Goal: Consume media (video, audio): Consume media (video, audio)

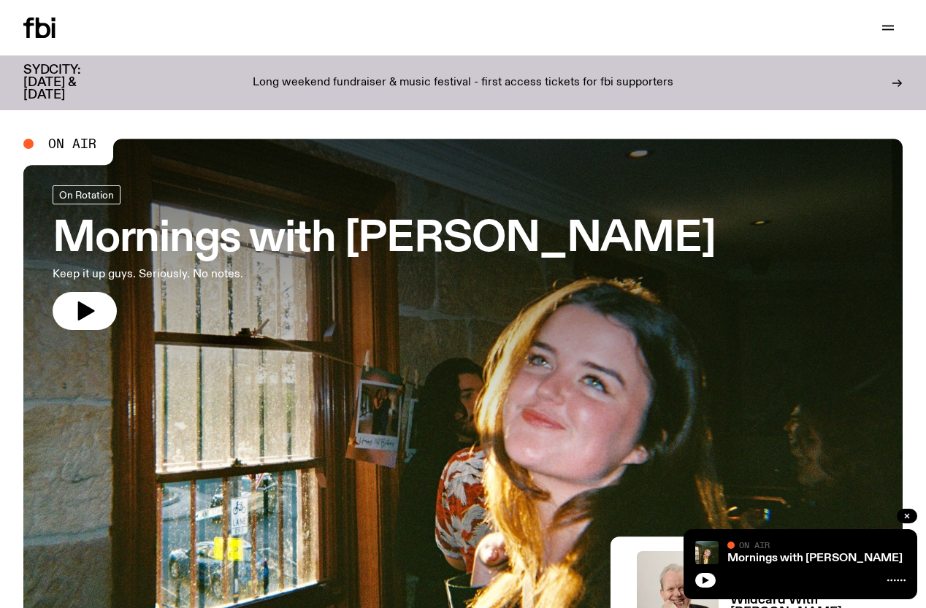
click at [0, 0] on link "Schedule" at bounding box center [0, 0] width 0 height 0
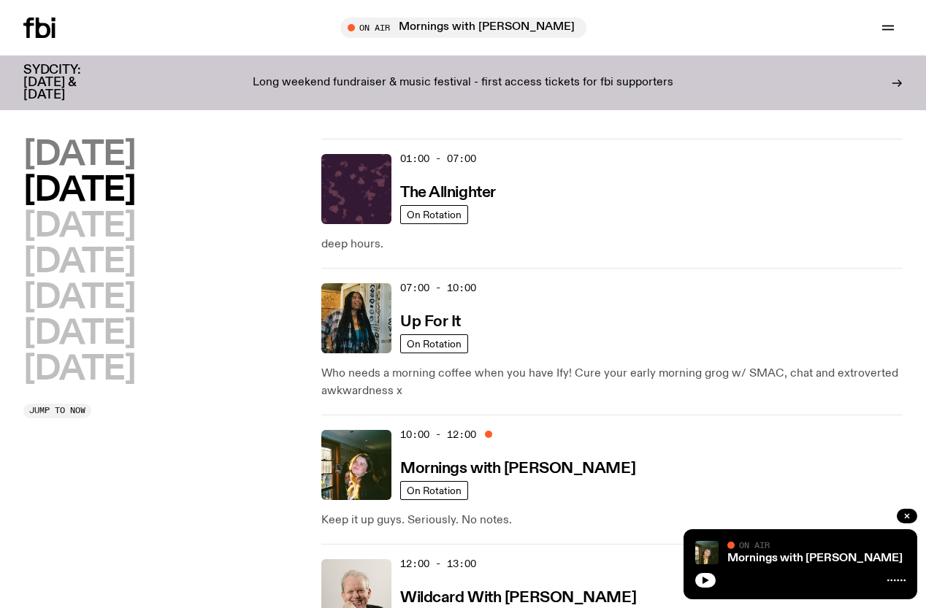
click at [130, 167] on h2 "[DATE]" at bounding box center [79, 155] width 112 height 33
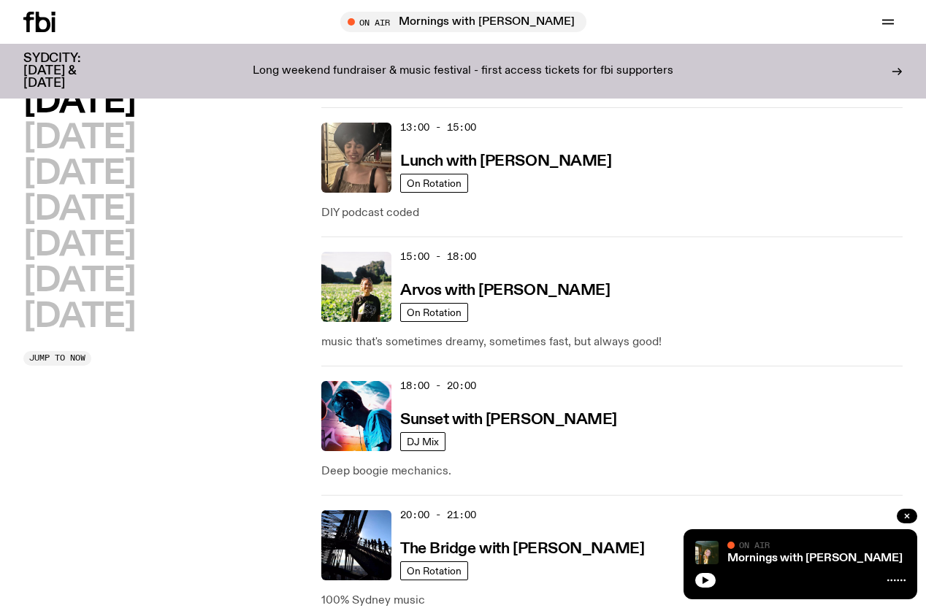
scroll to position [552, 0]
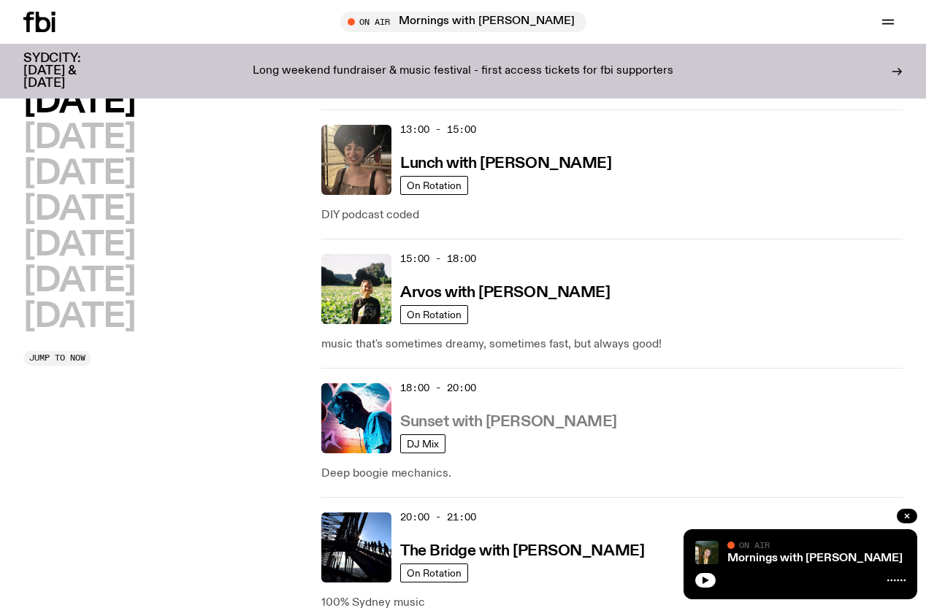
click at [463, 415] on h3 "Sunset with [PERSON_NAME]" at bounding box center [508, 422] width 217 height 15
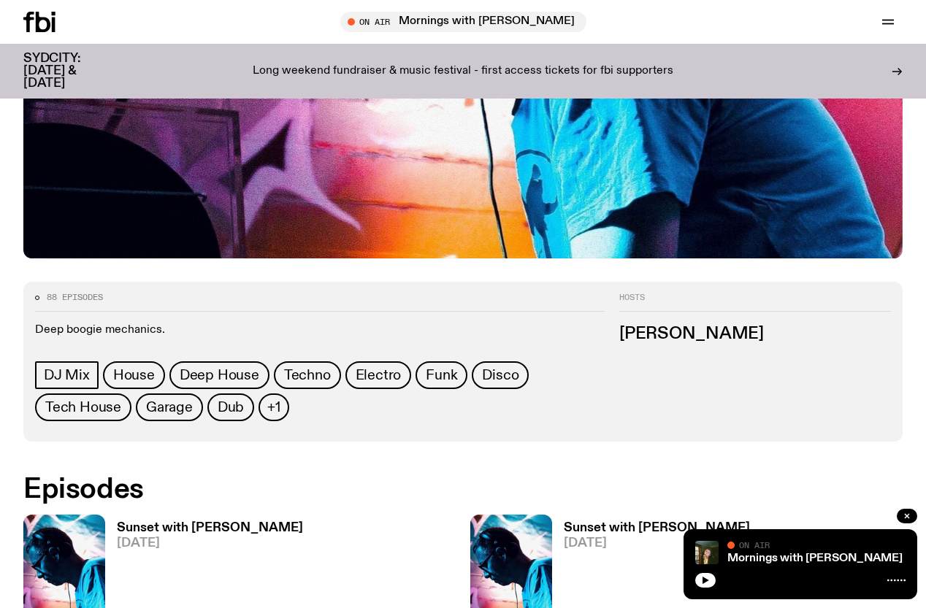
scroll to position [505, 0]
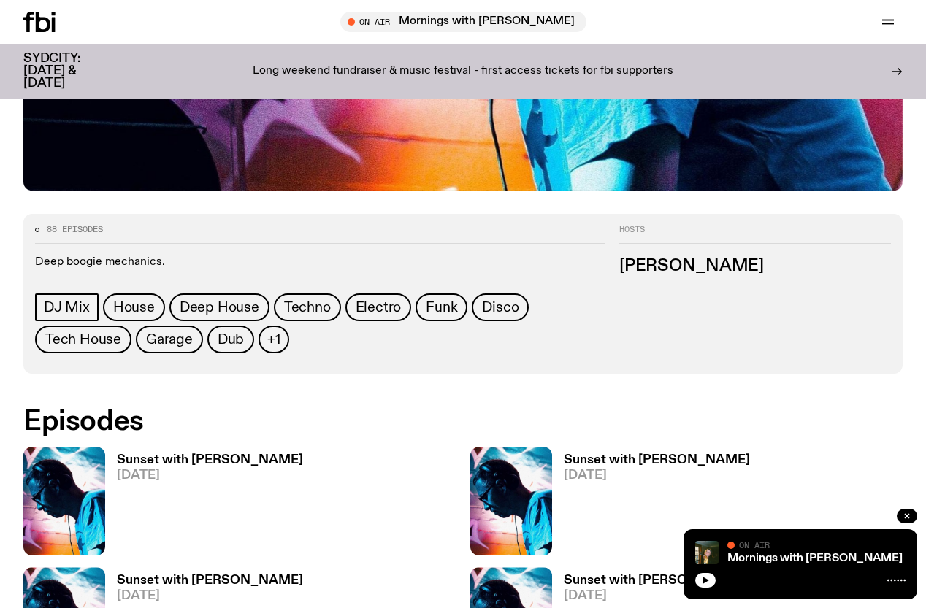
click at [218, 454] on h3 "Sunset with [PERSON_NAME]" at bounding box center [210, 460] width 186 height 12
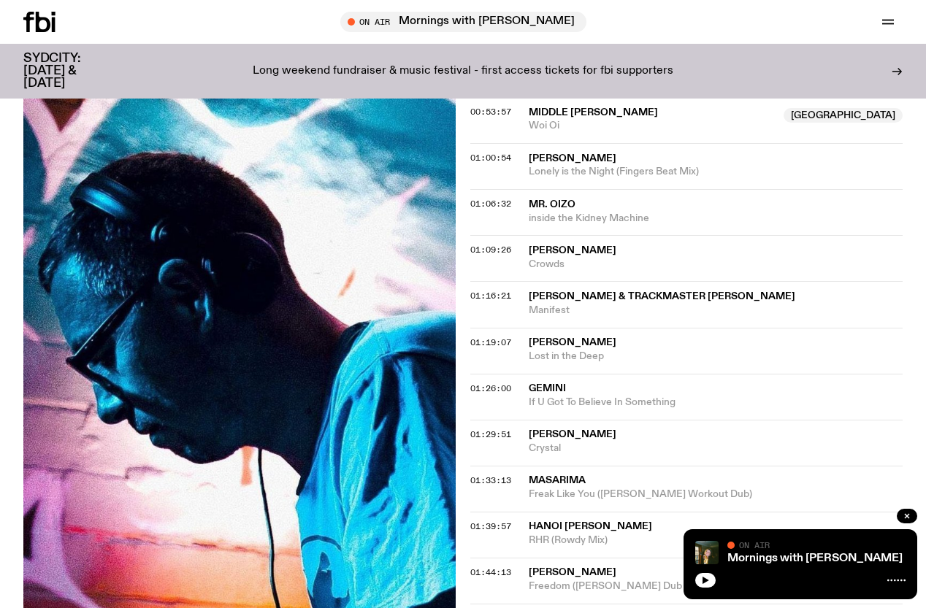
scroll to position [1163, 0]
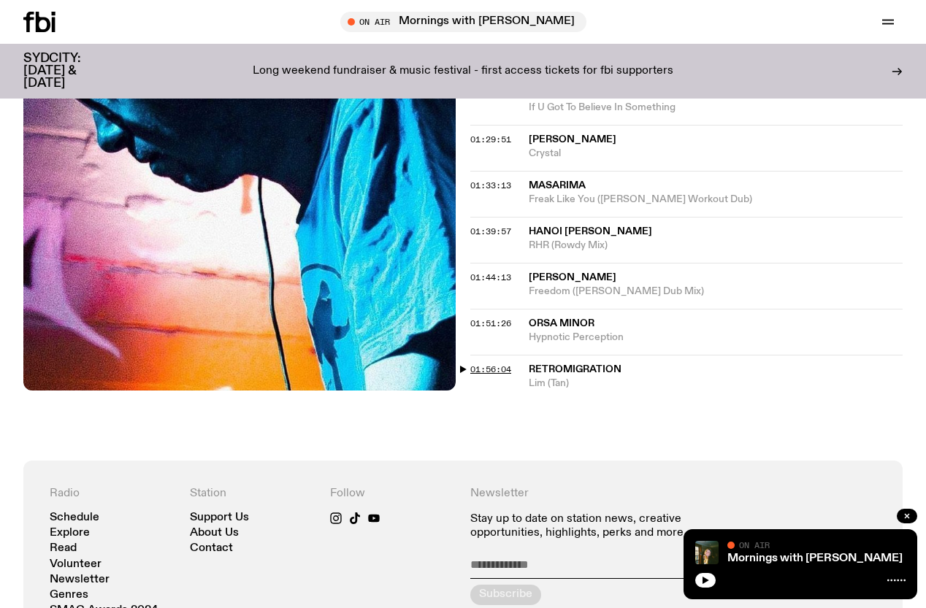
click at [489, 375] on span "01:56:04" at bounding box center [490, 370] width 41 height 12
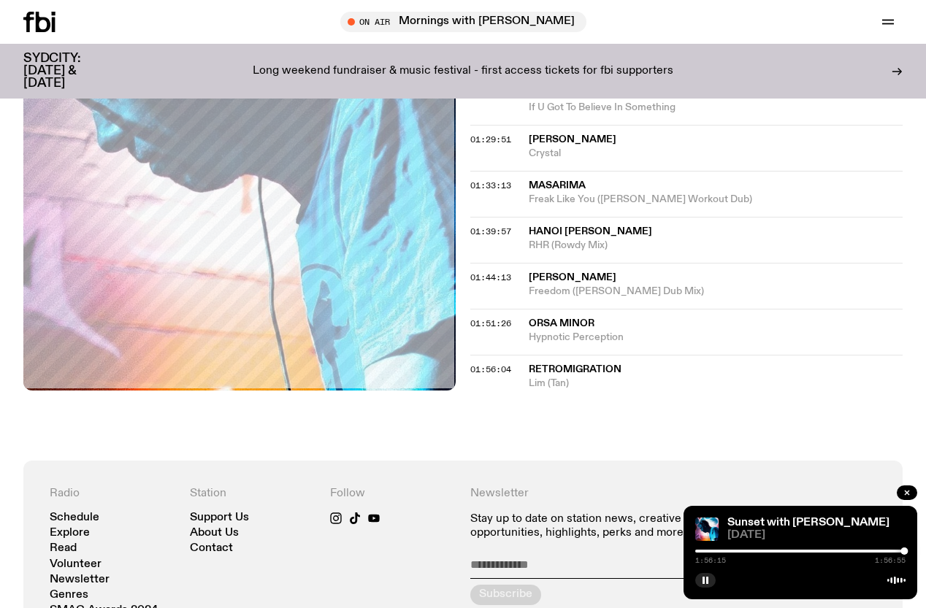
click at [567, 391] on span "Lim (Tan)" at bounding box center [716, 384] width 374 height 14
click at [703, 579] on rect "button" at bounding box center [703, 580] width 2 height 7
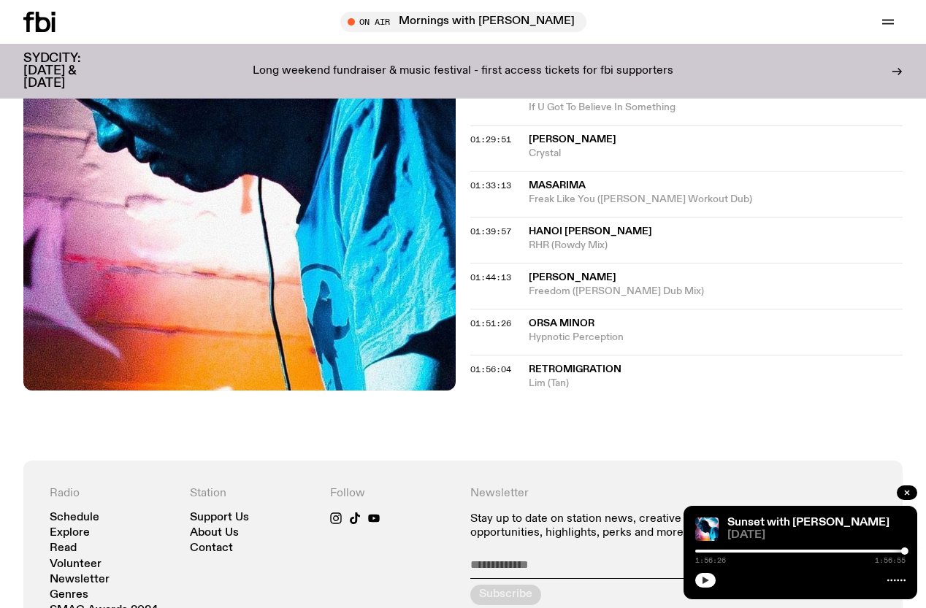
click at [703, 576] on icon "button" at bounding box center [705, 580] width 9 height 9
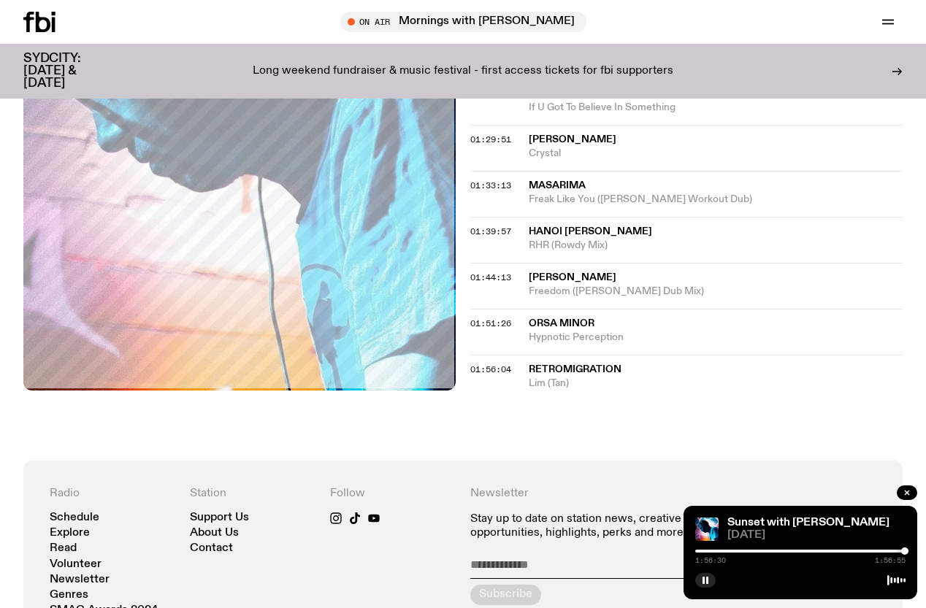
click at [700, 551] on div at bounding box center [799, 551] width 210 height 3
click at [496, 375] on span "01:56:04" at bounding box center [490, 370] width 41 height 12
click at [893, 551] on div at bounding box center [799, 551] width 210 height 3
click at [897, 551] on div at bounding box center [800, 551] width 210 height 3
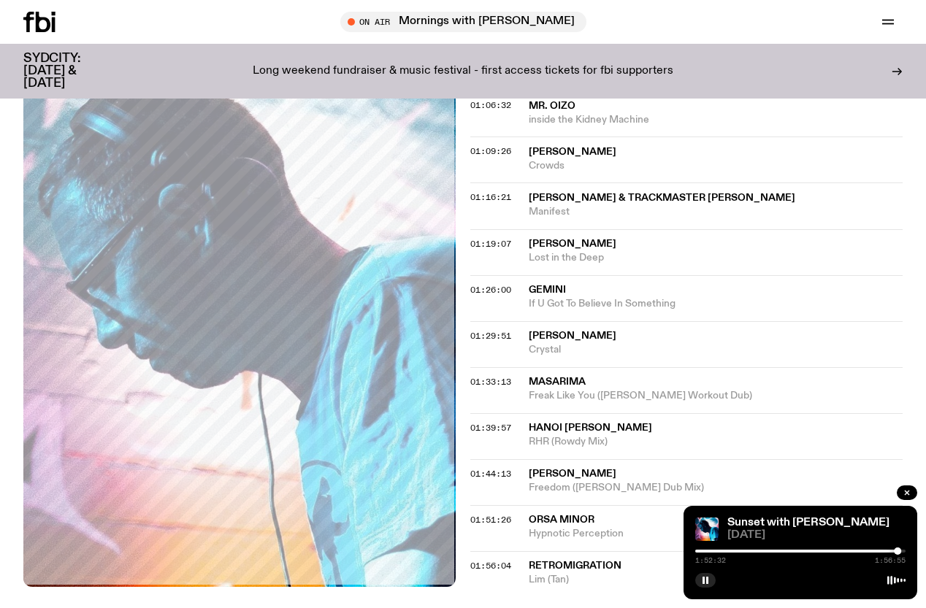
scroll to position [1089, 0]
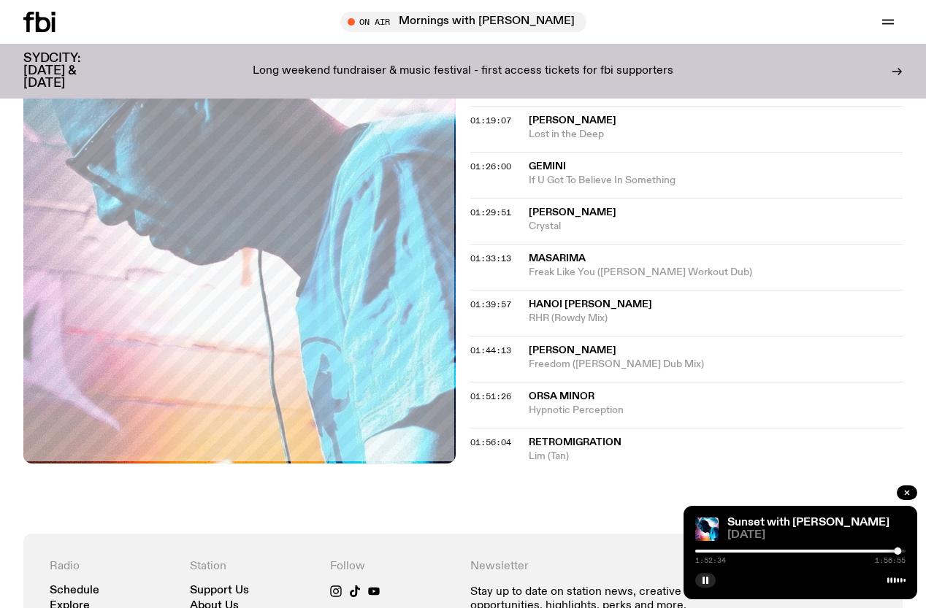
click at [389, 65] on p "Long weekend fundraiser & music festival - first access tickets for fbi support…" at bounding box center [463, 71] width 421 height 13
click at [889, 518] on div "Sunset with [PERSON_NAME]" at bounding box center [814, 523] width 181 height 11
click at [889, 553] on div "1:56:51 1:56:55" at bounding box center [800, 556] width 210 height 18
click at [891, 550] on div at bounding box center [800, 551] width 210 height 3
click at [897, 551] on div at bounding box center [800, 551] width 210 height 3
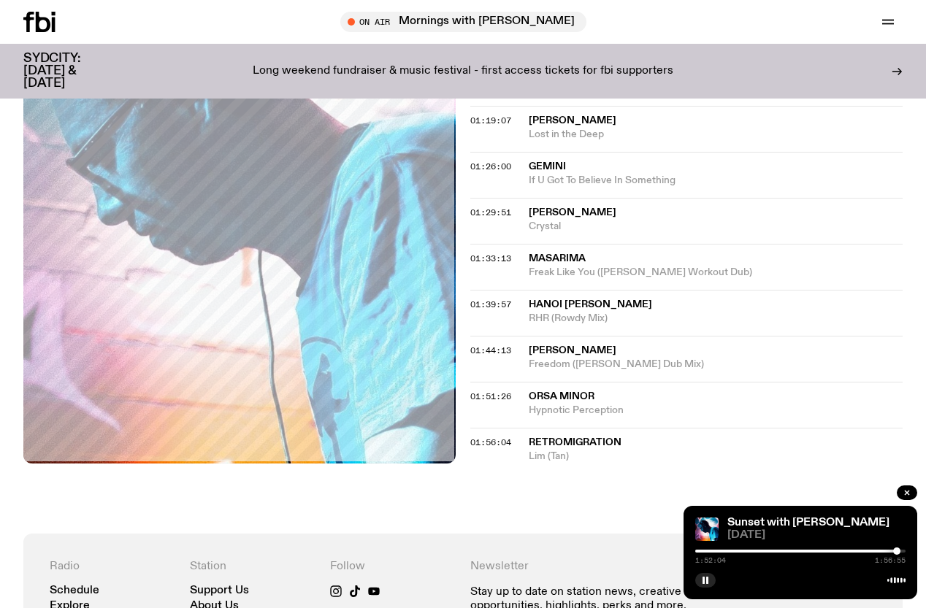
click at [900, 553] on div at bounding box center [896, 551] width 7 height 7
click at [897, 553] on div at bounding box center [897, 551] width 7 height 7
click at [896, 553] on div at bounding box center [895, 551] width 7 height 7
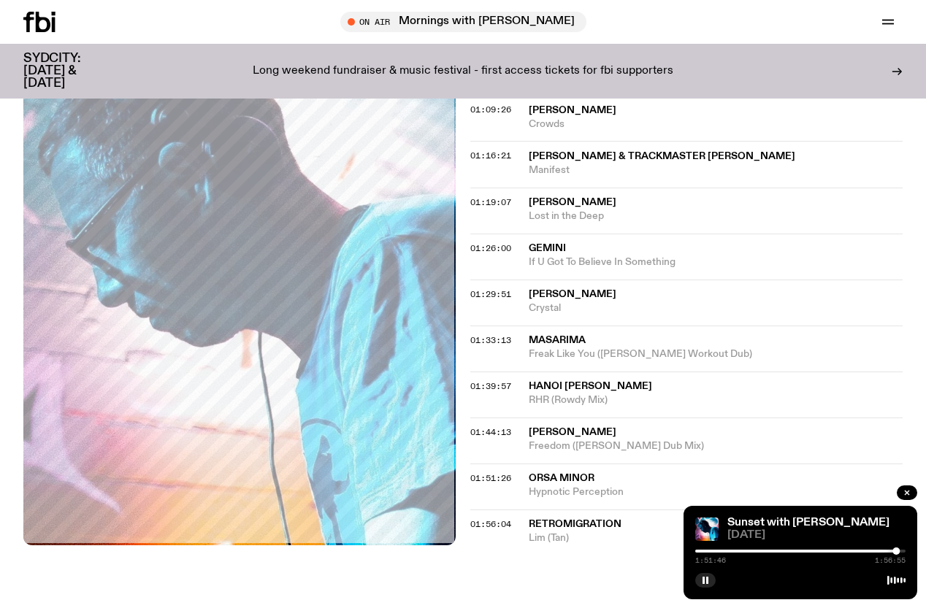
scroll to position [1098, 0]
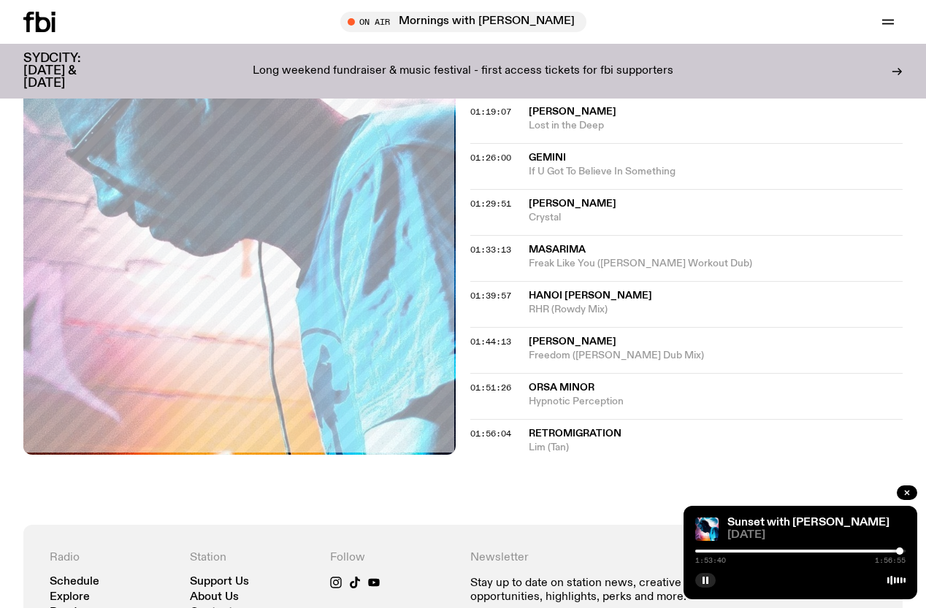
click at [900, 554] on div at bounding box center [899, 551] width 7 height 7
click at [710, 580] on button "button" at bounding box center [705, 580] width 20 height 15
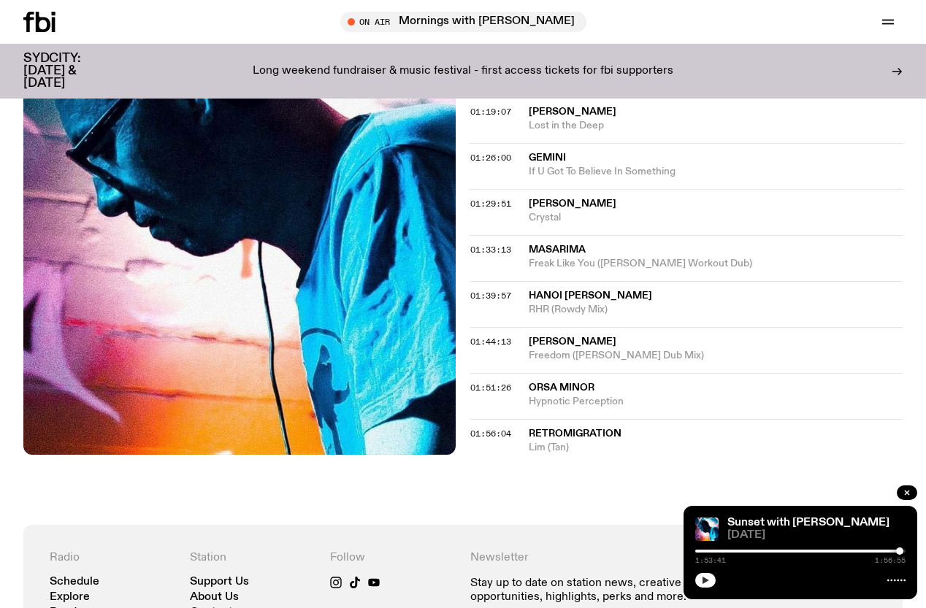
click at [697, 585] on div at bounding box center [800, 579] width 210 height 18
click at [697, 584] on button "button" at bounding box center [705, 580] width 20 height 15
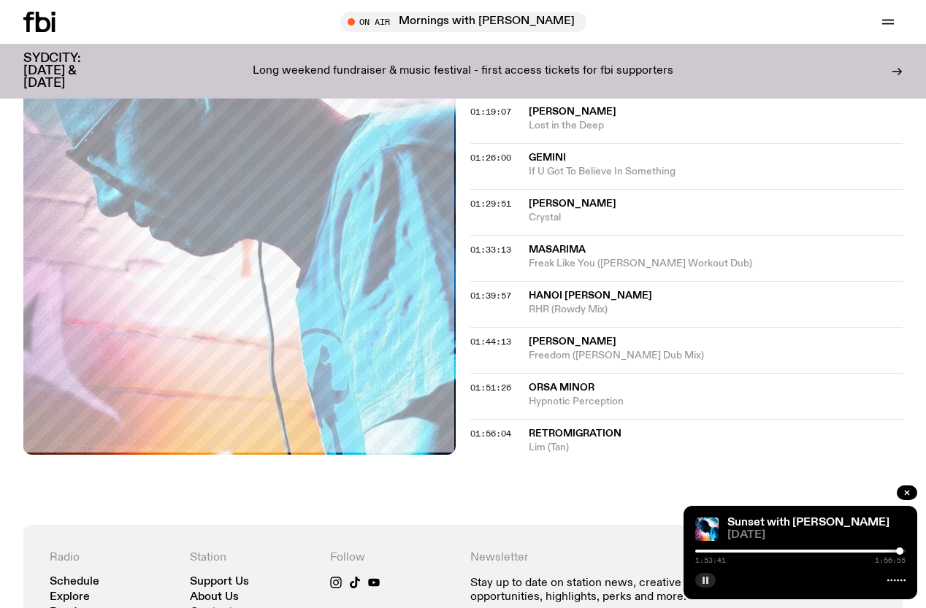
click at [703, 581] on rect "button" at bounding box center [703, 580] width 2 height 7
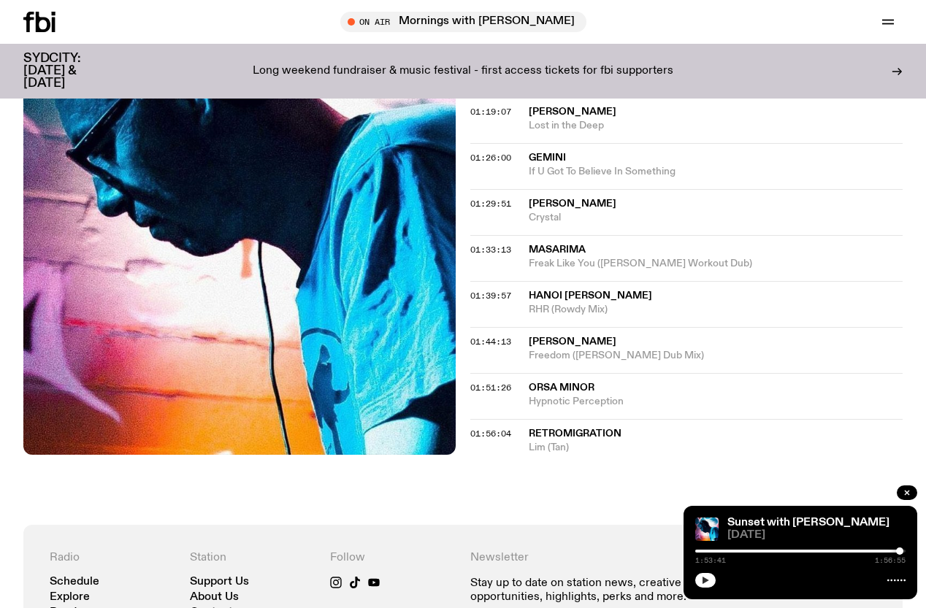
click at [703, 578] on icon "button" at bounding box center [705, 580] width 7 height 7
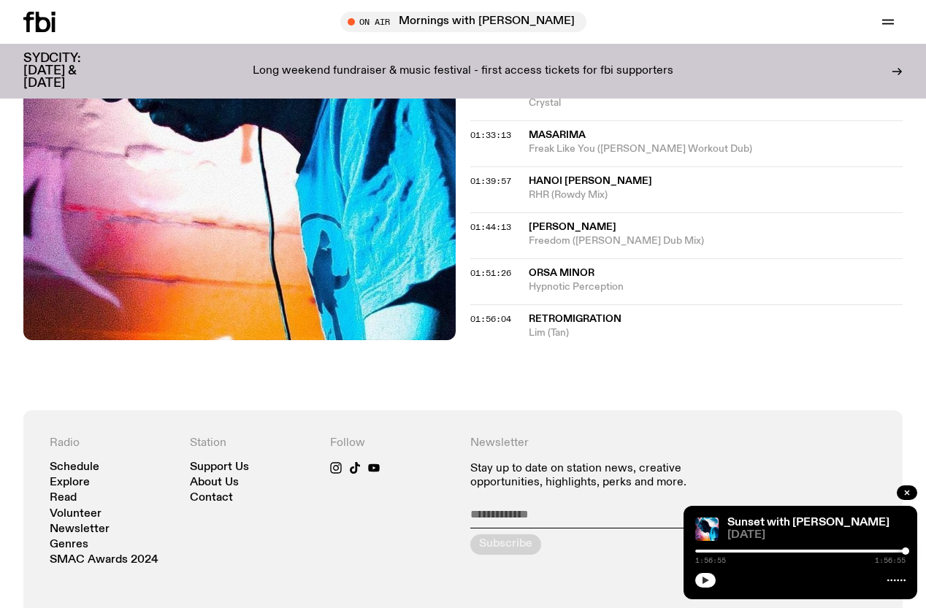
scroll to position [1233, 0]
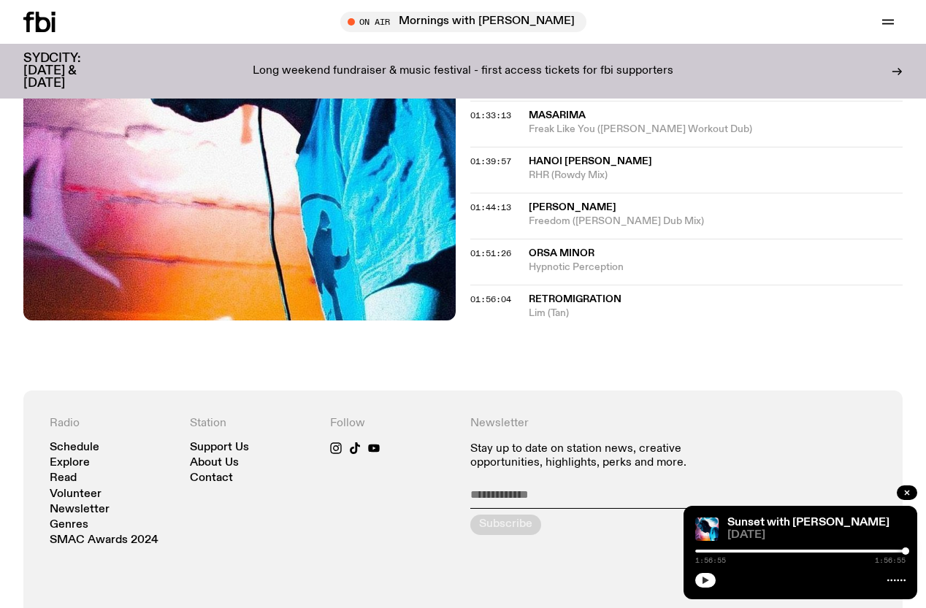
click at [876, 551] on div at bounding box center [800, 551] width 210 height 3
click at [705, 581] on icon "button" at bounding box center [705, 580] width 7 height 7
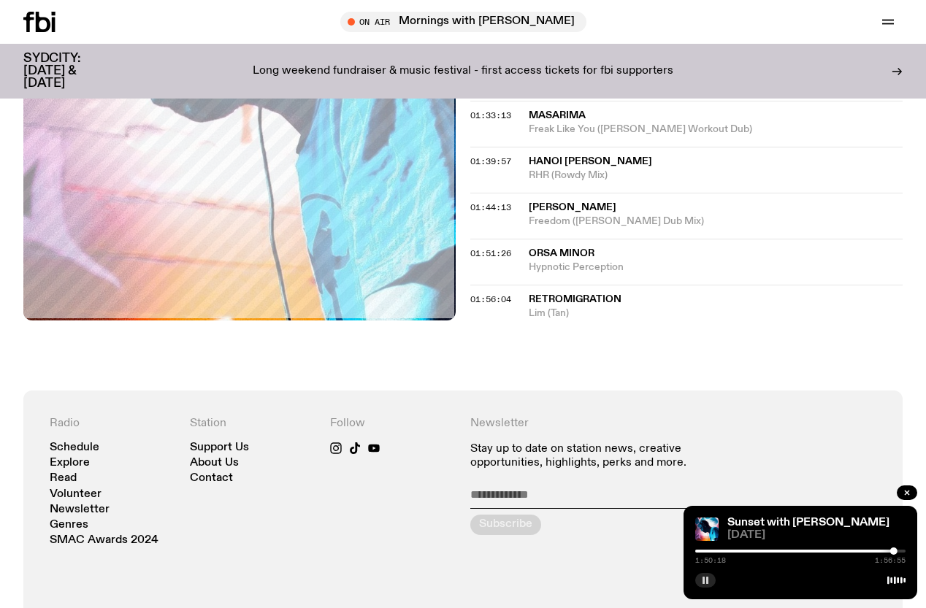
click at [700, 584] on button "button" at bounding box center [705, 580] width 20 height 15
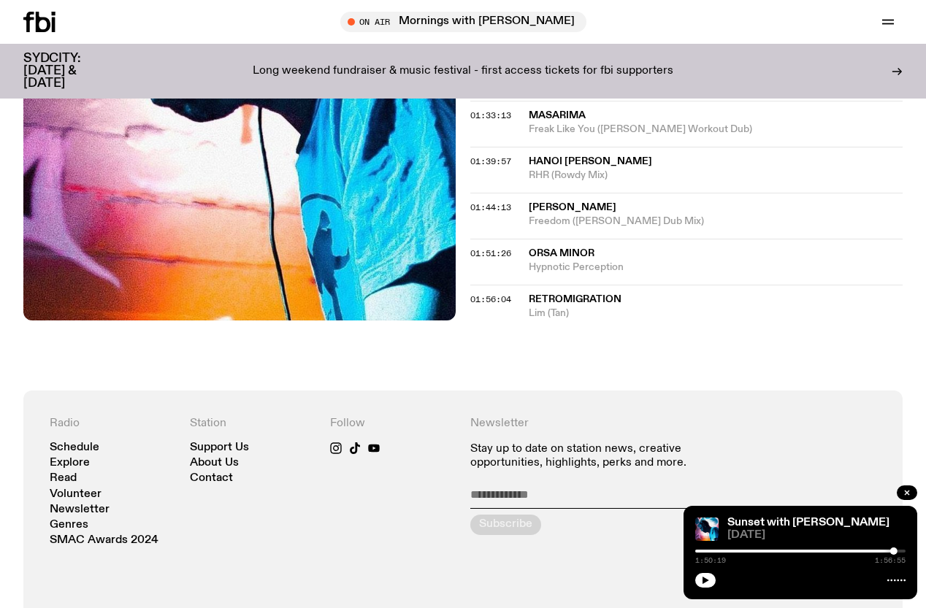
click at [439, 568] on div "Radio Schedule Explore Read Volunteer Newsletter Genres SMAC Awards 2024 Statio…" at bounding box center [463, 603] width 827 height 372
